Goal: Information Seeking & Learning: Find specific fact

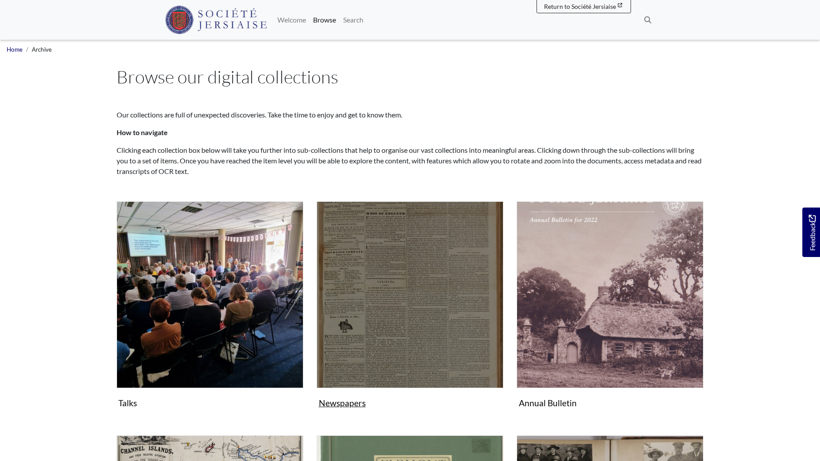
click at [440, 316] on img "Subcollection" at bounding box center [410, 294] width 187 height 187
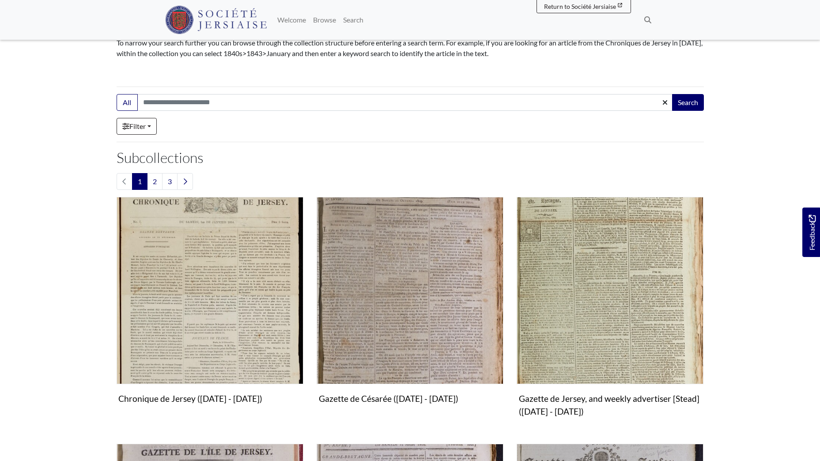
scroll to position [177, 0]
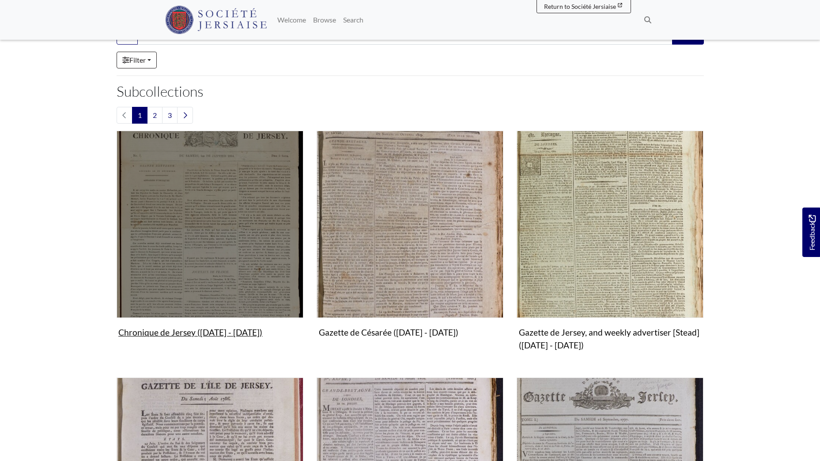
click at [180, 205] on img "Subcollection" at bounding box center [210, 224] width 187 height 187
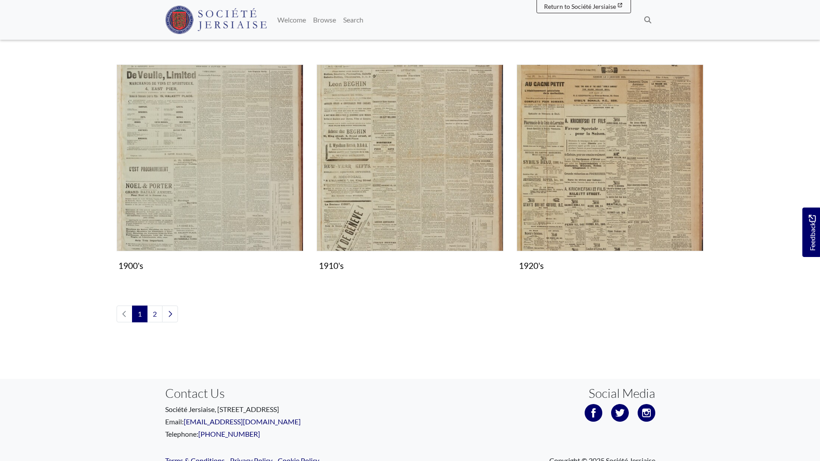
scroll to position [928, 0]
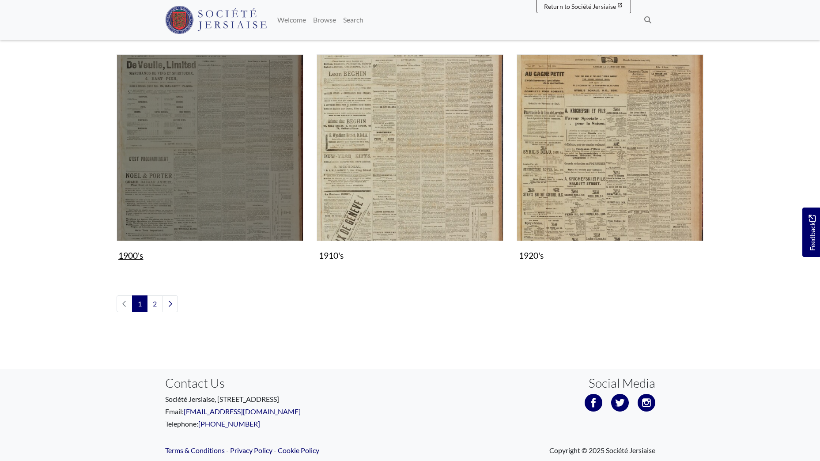
click at [243, 166] on img "Subcollection" at bounding box center [210, 147] width 187 height 187
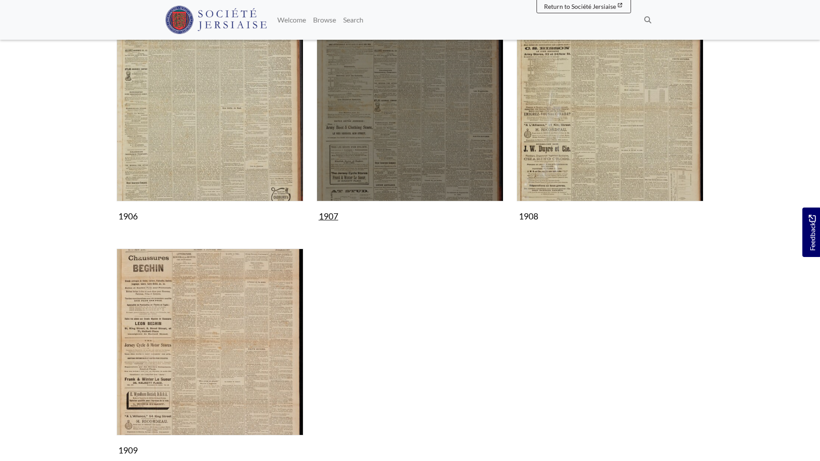
scroll to position [663, 0]
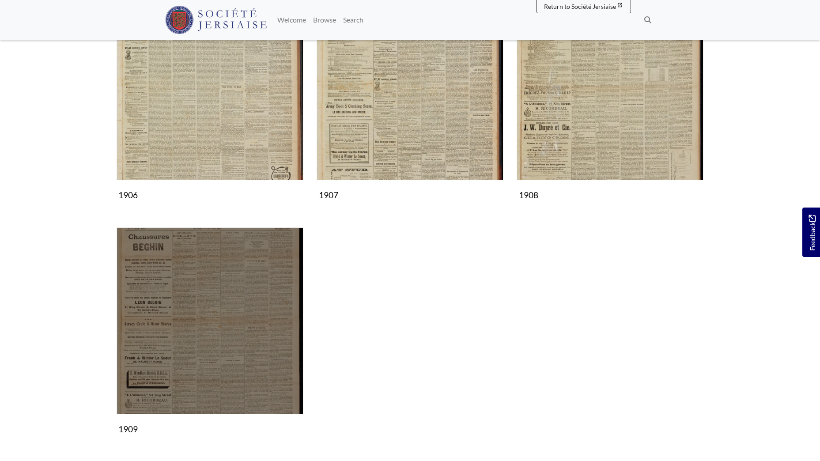
click at [209, 322] on img "Subcollection" at bounding box center [210, 321] width 187 height 187
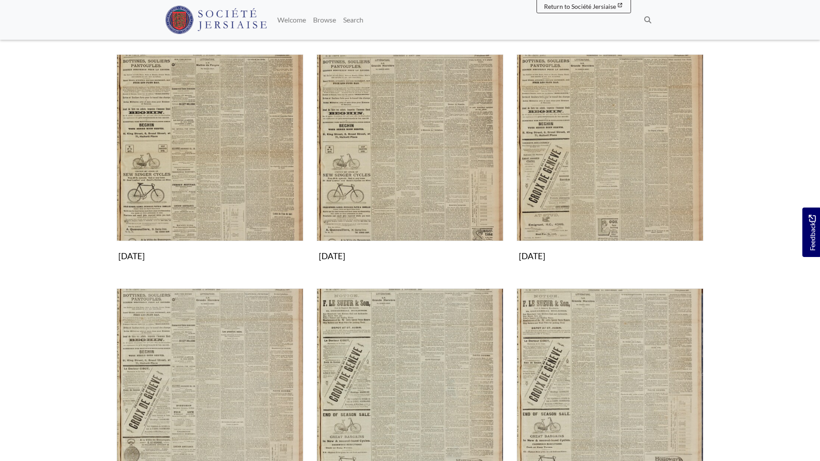
scroll to position [663, 0]
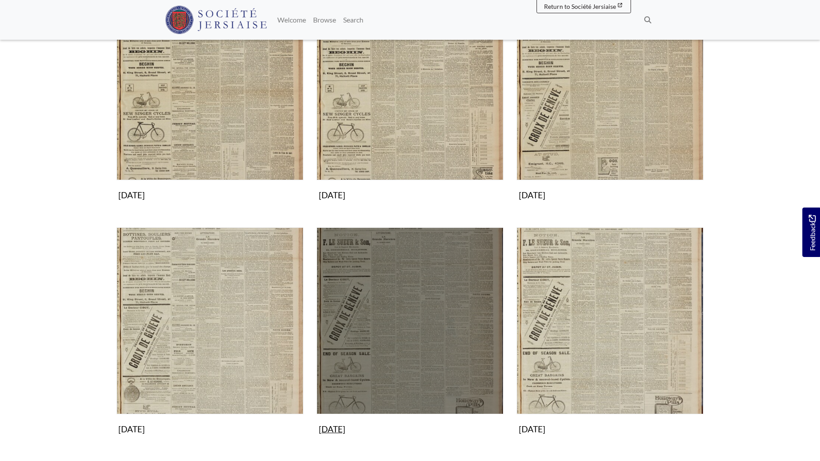
click at [393, 332] on img "Subcollection" at bounding box center [410, 321] width 187 height 187
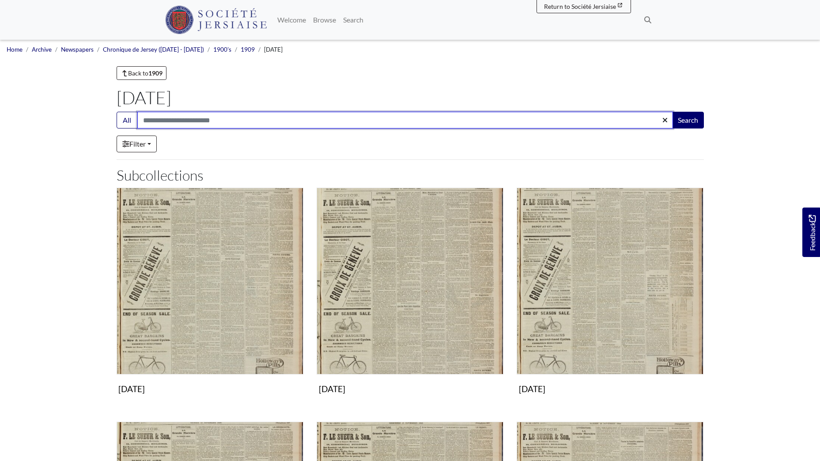
click at [213, 124] on input "Search:" at bounding box center [405, 120] width 536 height 17
type input "*****"
click at [672, 112] on button "Search" at bounding box center [688, 120] width 32 height 17
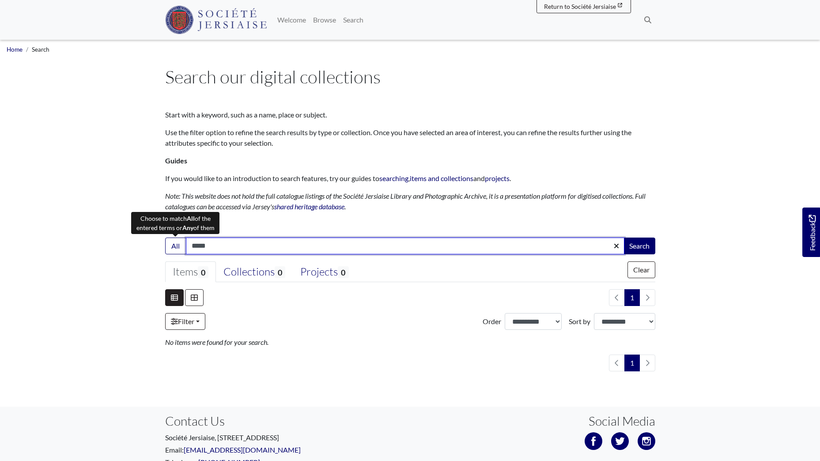
drag, startPoint x: 222, startPoint y: 248, endPoint x: 179, endPoint y: 219, distance: 51.5
click at [180, 247] on div "All ***** Search" at bounding box center [410, 246] width 490 height 17
type input "*****"
click at [624, 238] on button "Search" at bounding box center [640, 246] width 32 height 17
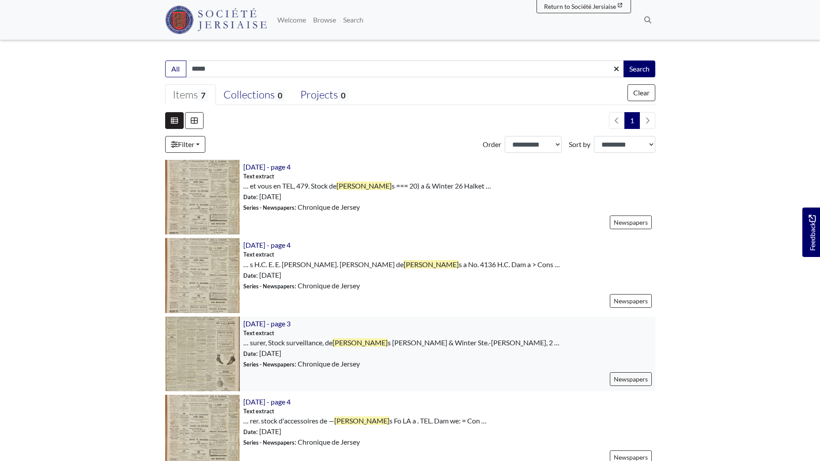
scroll to position [221, 0]
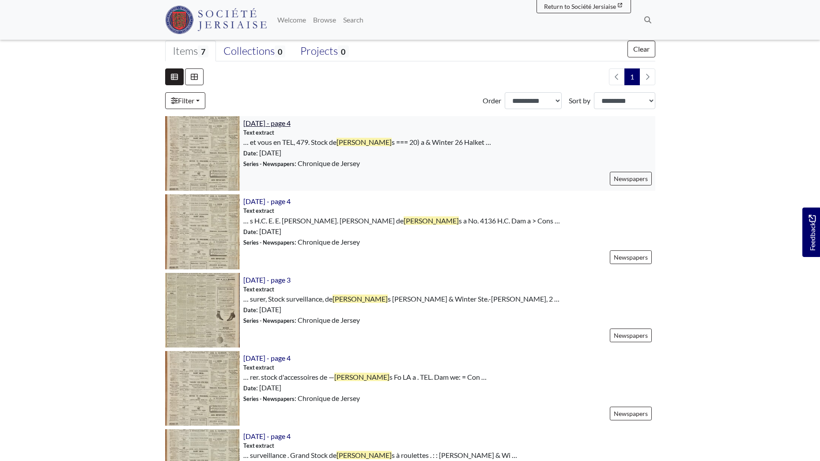
click at [279, 124] on span "27th November 1909 - page 4" at bounding box center [266, 123] width 47 height 8
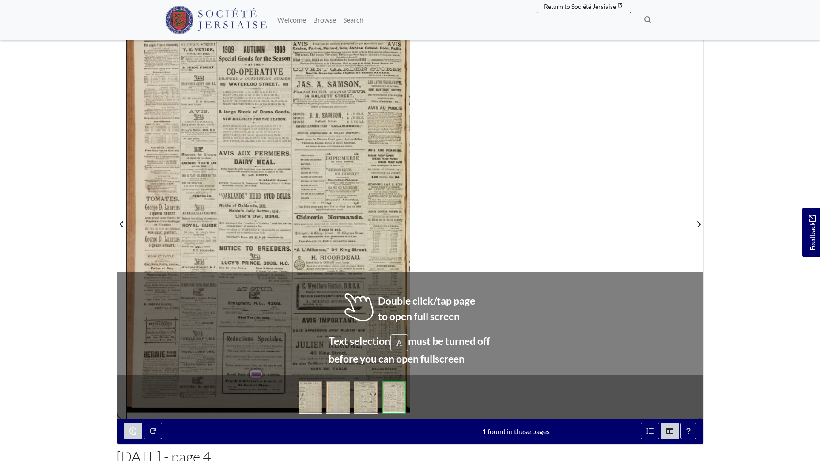
scroll to position [126, 0]
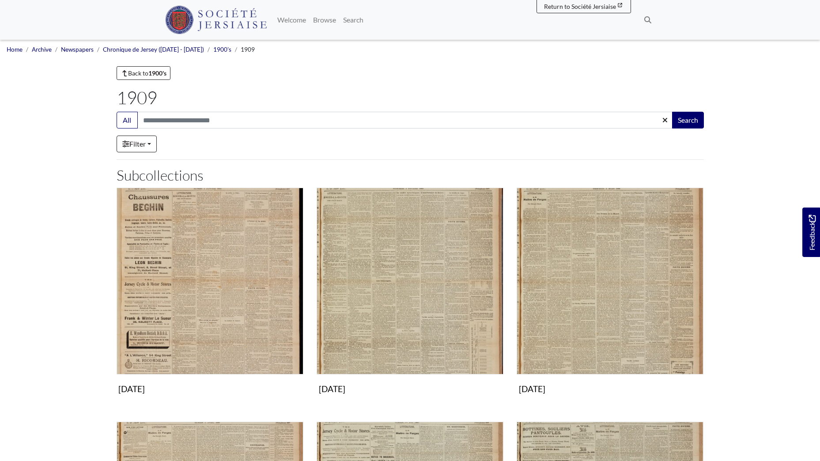
scroll to position [663, 0]
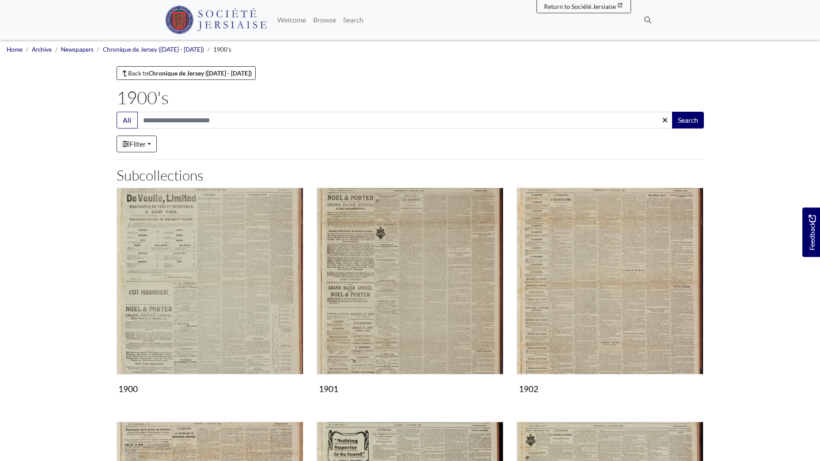
scroll to position [663, 0]
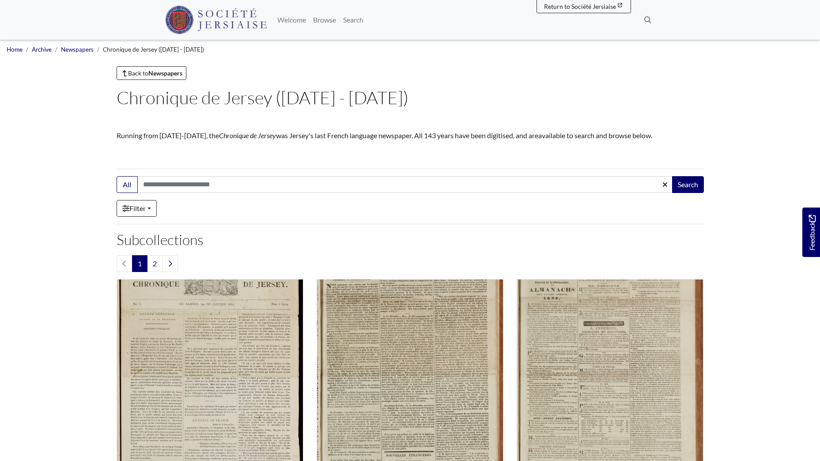
scroll to position [912, 0]
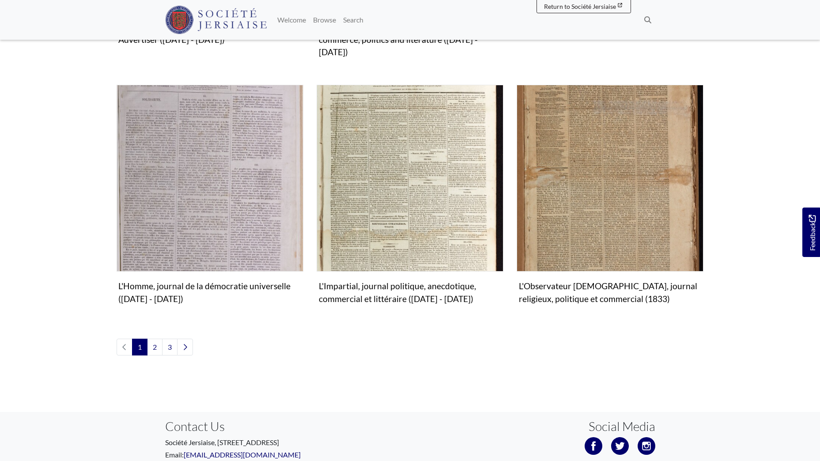
scroll to position [1016, 0]
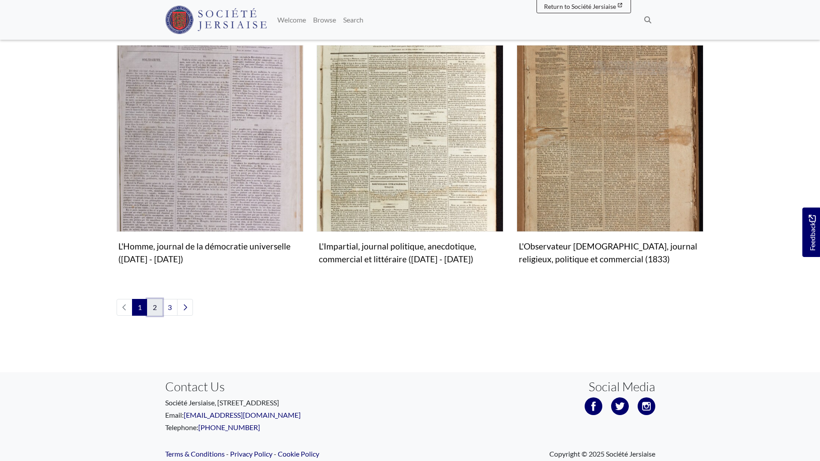
click at [154, 299] on link "2" at bounding box center [154, 307] width 15 height 17
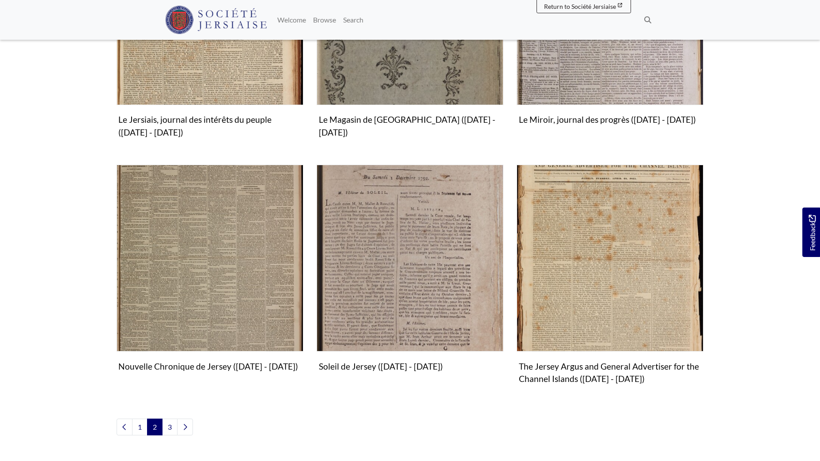
scroll to position [1016, 0]
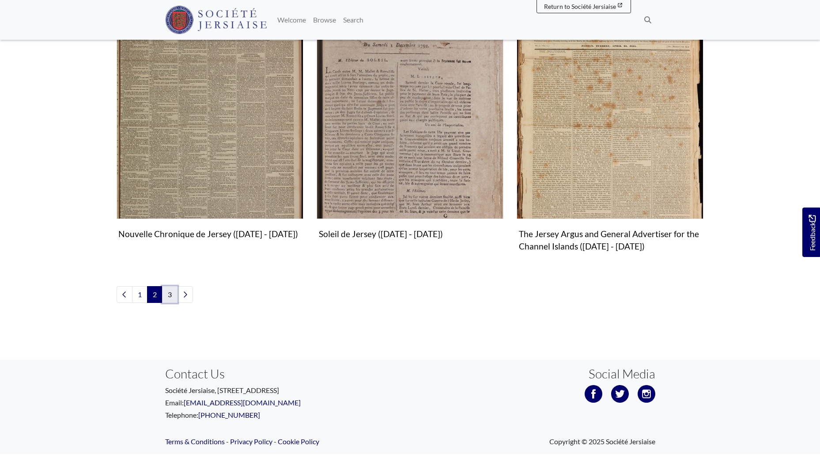
click at [173, 293] on link "3" at bounding box center [169, 294] width 15 height 17
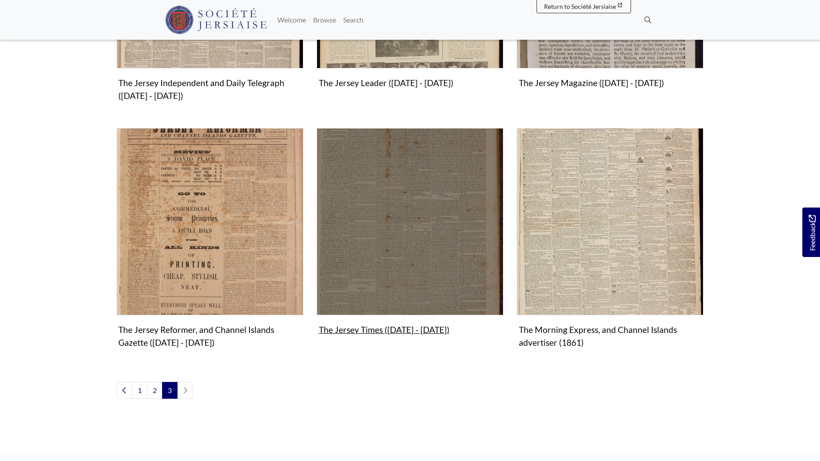
scroll to position [442, 0]
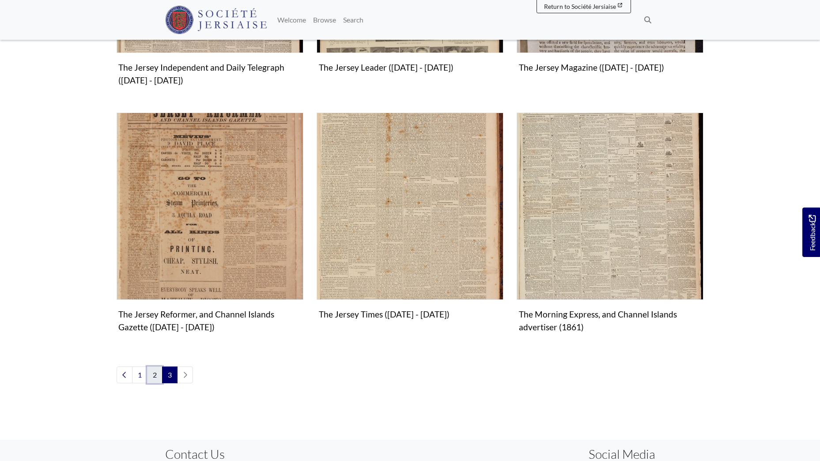
click at [152, 374] on link "2" at bounding box center [154, 375] width 15 height 17
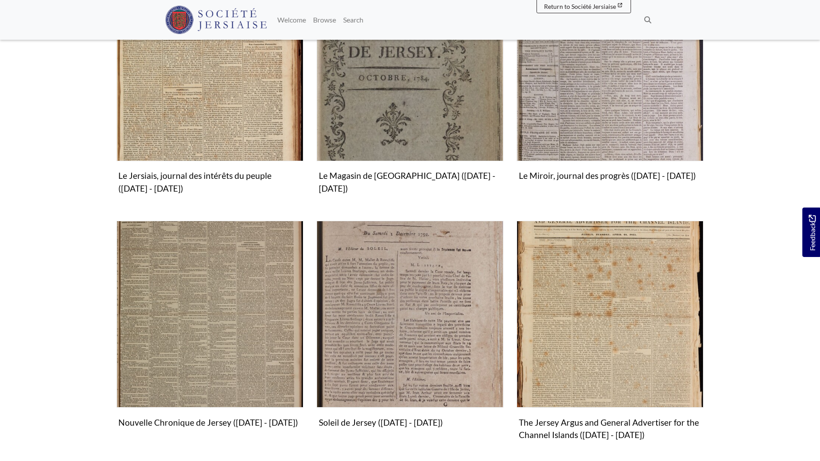
scroll to position [839, 0]
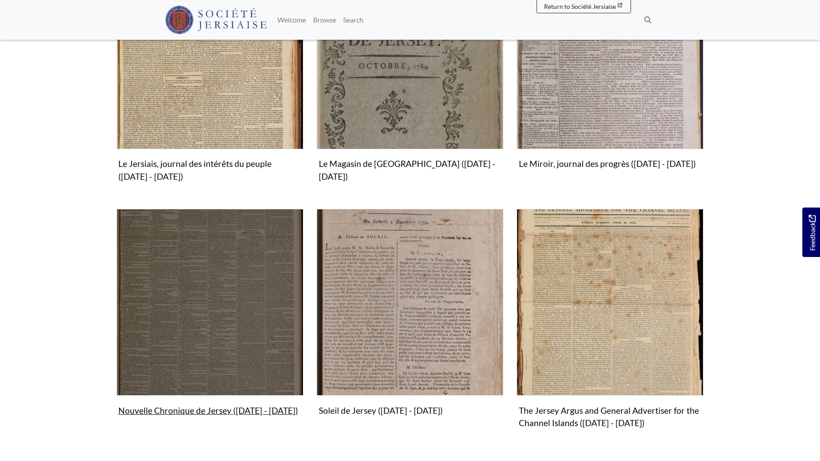
click at [222, 282] on img "Subcollection" at bounding box center [210, 302] width 187 height 187
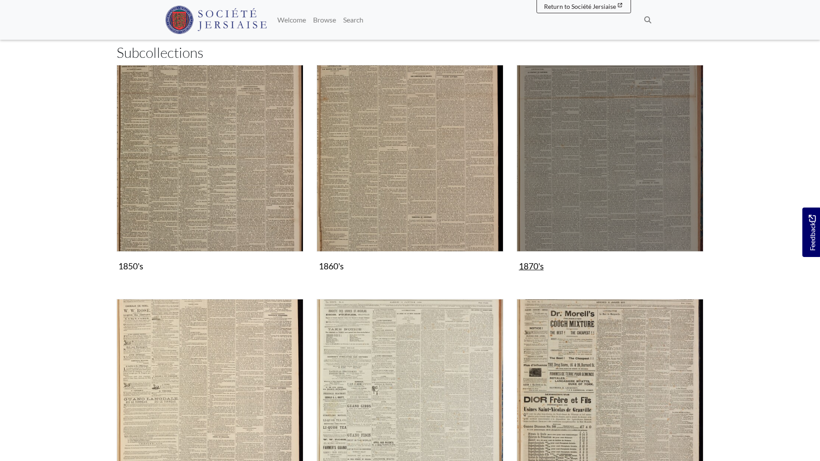
scroll to position [309, 0]
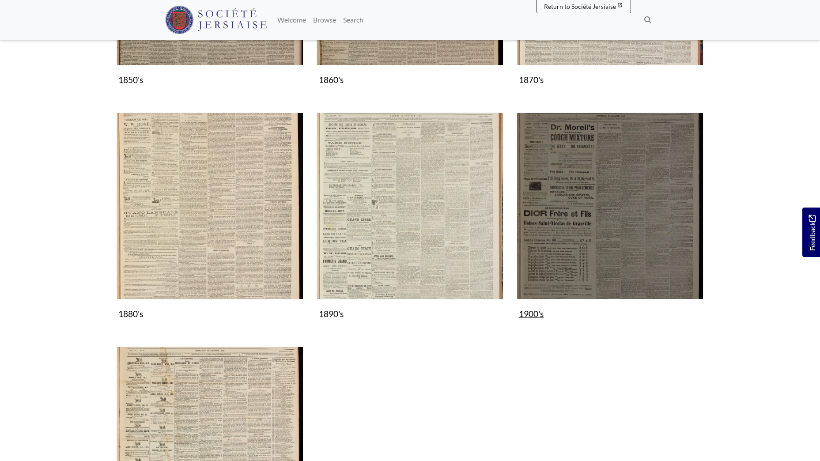
click at [591, 202] on img "Subcollection" at bounding box center [610, 206] width 187 height 187
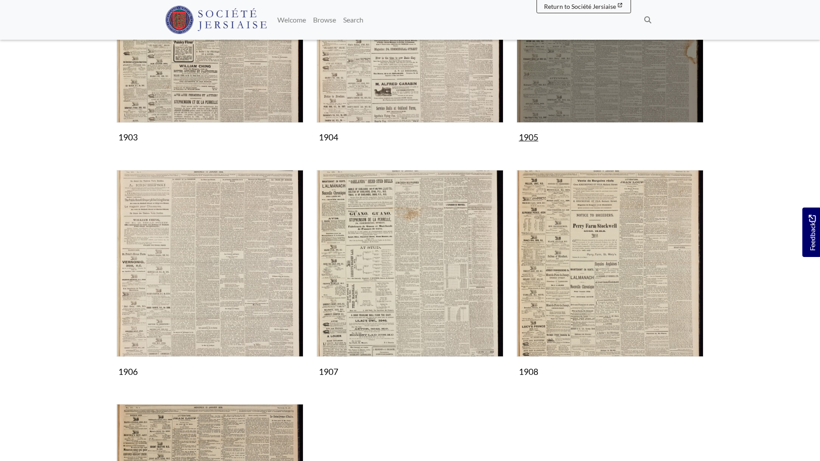
scroll to position [619, 0]
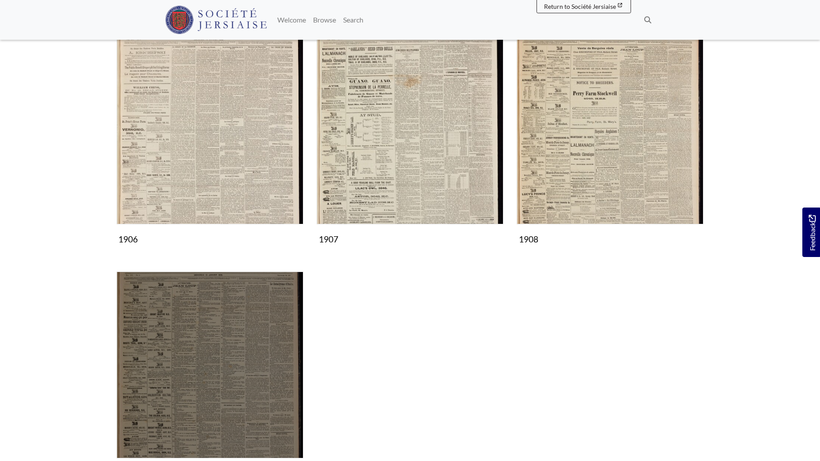
click at [237, 341] on img "Subcollection" at bounding box center [210, 365] width 187 height 187
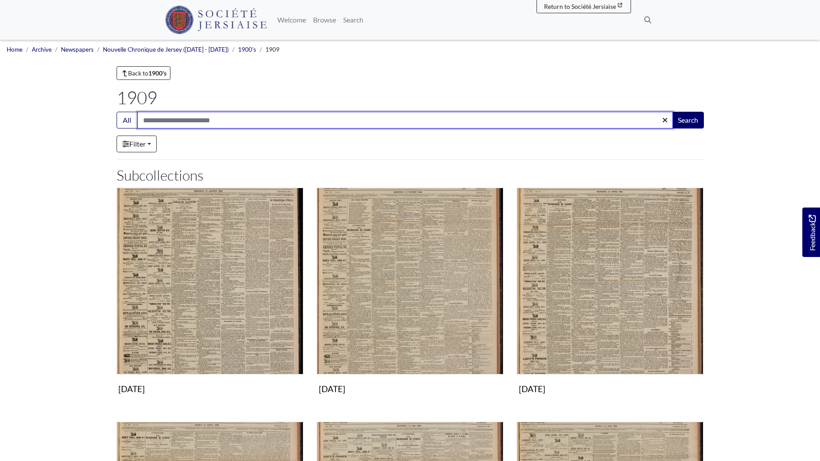
click at [177, 121] on input "Search:" at bounding box center [405, 120] width 536 height 17
type input "*****"
click at [672, 112] on button "Search" at bounding box center [688, 120] width 32 height 17
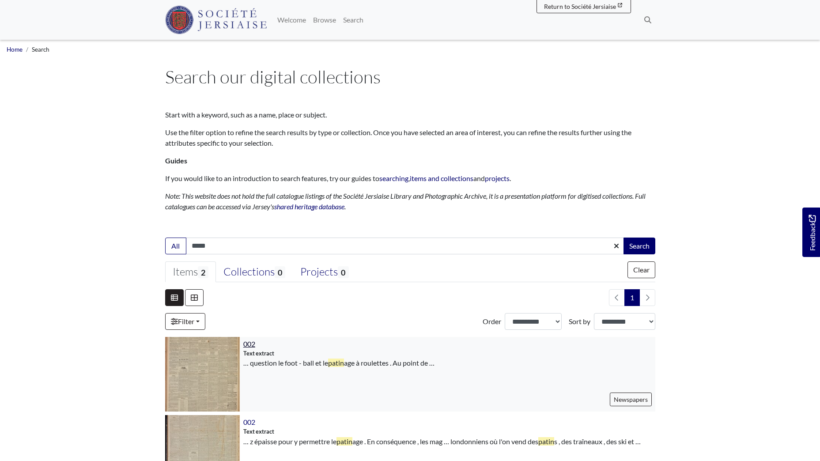
click at [246, 344] on span "002" at bounding box center [249, 344] width 12 height 8
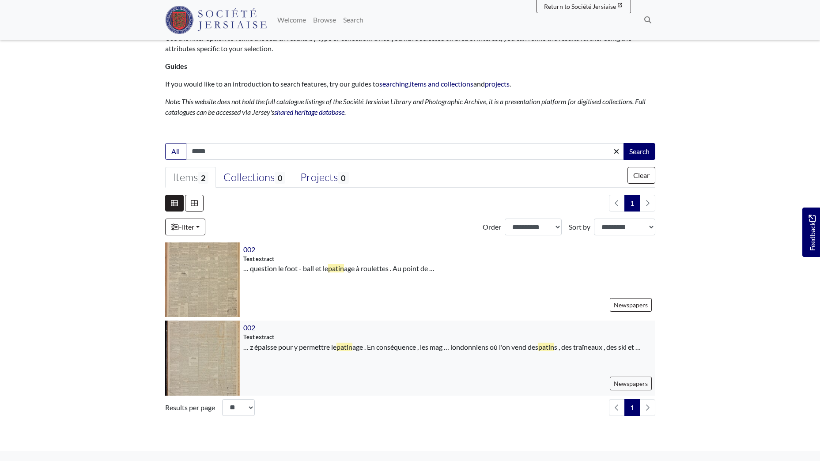
scroll to position [177, 0]
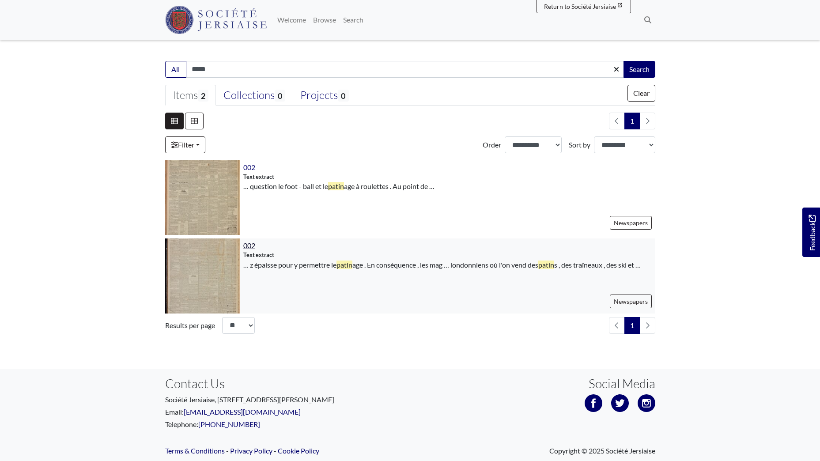
click at [251, 244] on span "002" at bounding box center [249, 245] width 12 height 8
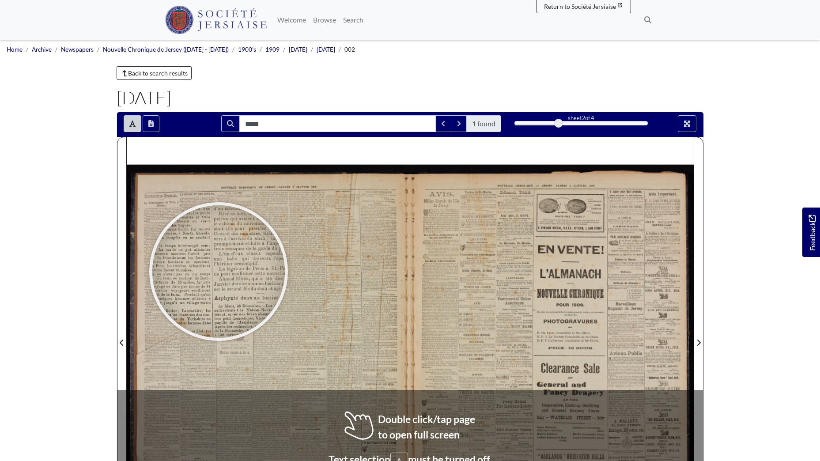
click at [219, 272] on div at bounding box center [218, 271] width 133 height 133
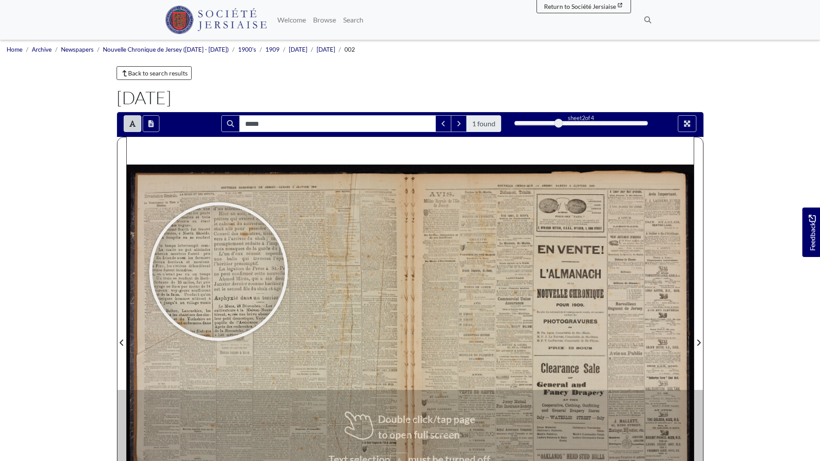
click at [219, 272] on div at bounding box center [218, 271] width 133 height 133
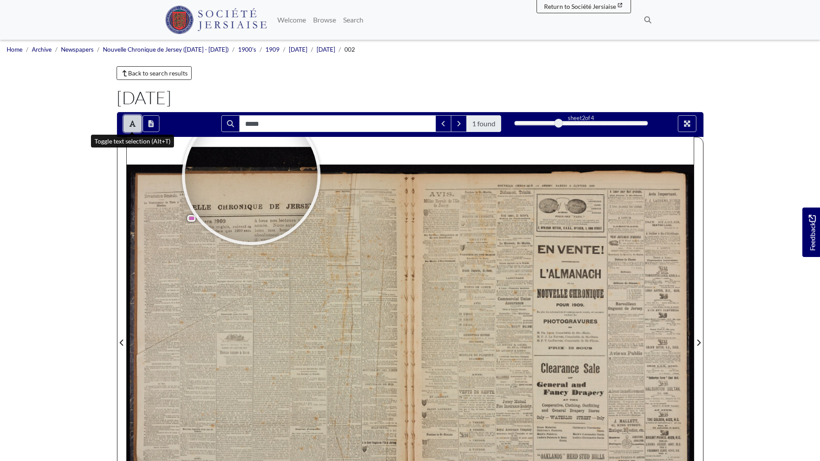
click at [127, 122] on button "Toggle text selection (Alt+T)" at bounding box center [133, 123] width 18 height 17
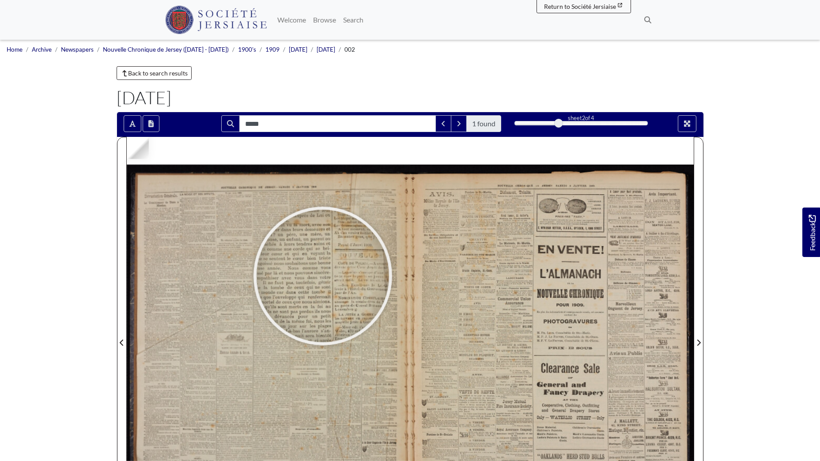
click at [323, 276] on div at bounding box center [322, 276] width 133 height 133
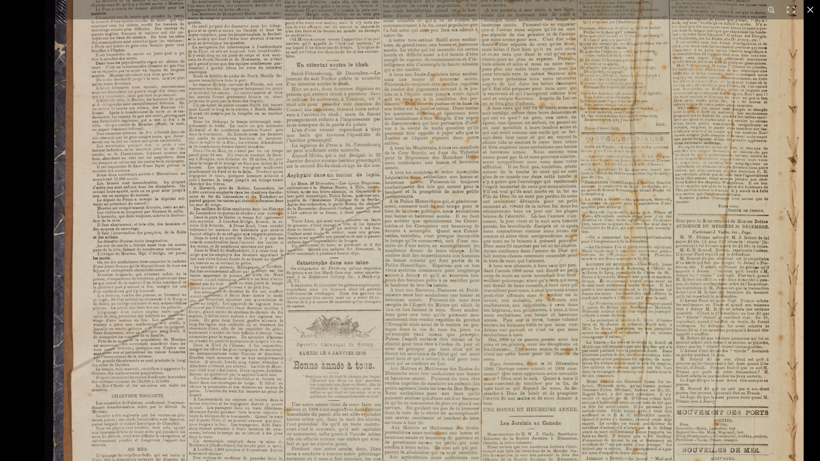
click at [319, 265] on img at bounding box center [424, 325] width 759 height 1074
